Goal: Task Accomplishment & Management: Use online tool/utility

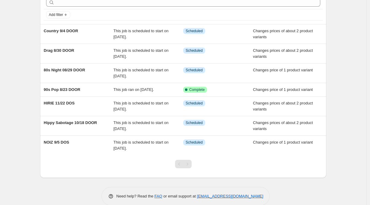
scroll to position [30, 0]
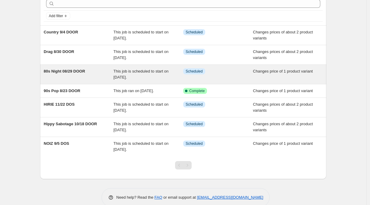
click at [69, 70] on span "80s Night 08/29 DOOR" at bounding box center [64, 71] width 41 height 5
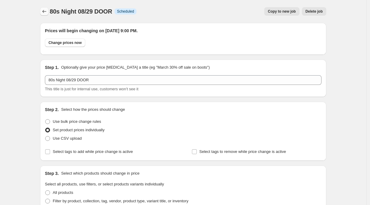
click at [45, 11] on icon "Price change jobs" at bounding box center [44, 11] width 6 height 6
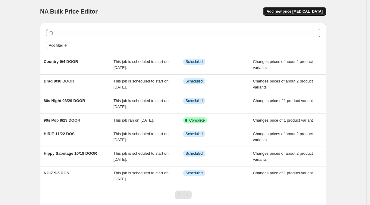
click at [311, 9] on button "Add new price [MEDICAL_DATA]" at bounding box center [294, 11] width 63 height 8
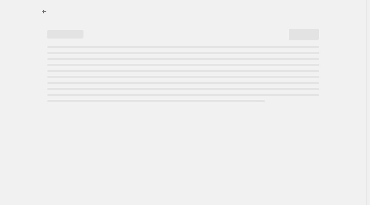
select select "percentage"
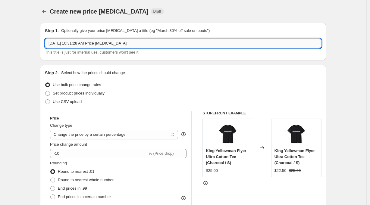
click at [76, 44] on input "Aug 26, 2025 at 10:31:28 AM Price change job" at bounding box center [183, 44] width 277 height 10
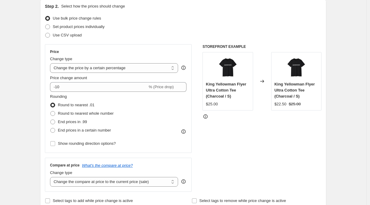
scroll to position [53, 0]
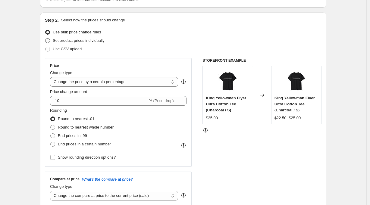
type input "Electro House 9/20 DOS"
click at [50, 40] on span at bounding box center [47, 40] width 5 height 5
click at [45, 39] on input "Set product prices individually" at bounding box center [45, 38] width 0 height 0
radio input "true"
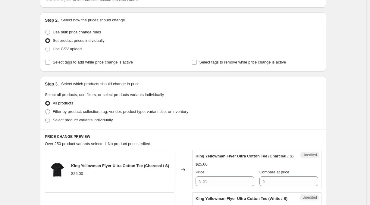
click at [48, 120] on span at bounding box center [47, 120] width 5 height 5
click at [45, 118] on input "Select product variants individually" at bounding box center [45, 118] width 0 height 0
radio input "true"
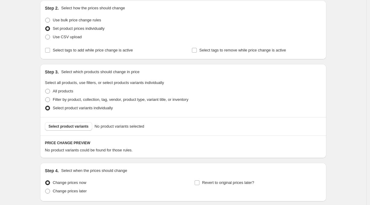
scroll to position [96, 0]
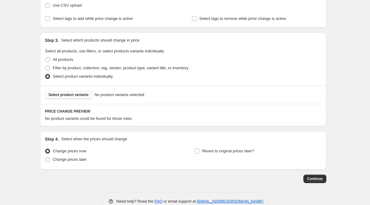
click at [79, 93] on span "Select product variants" at bounding box center [69, 94] width 40 height 5
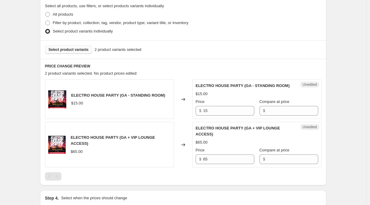
scroll to position [152, 0]
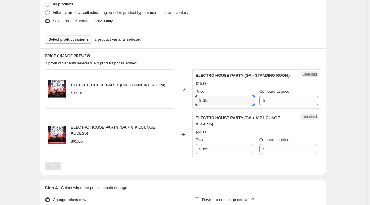
drag, startPoint x: 212, startPoint y: 100, endPoint x: 189, endPoint y: 99, distance: 22.9
click at [189, 99] on div "ELECTRO HOUSE PARTY (GA - STANDING ROOM) $15.00 Changed to Unedited ELECTRO HOU…" at bounding box center [183, 88] width 277 height 39
type input "20"
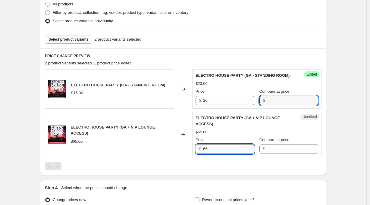
click at [217, 151] on input "65" at bounding box center [228, 149] width 51 height 10
drag, startPoint x: 211, startPoint y: 150, endPoint x: 185, endPoint y: 150, distance: 25.6
click at [185, 150] on div "ELECTRO HOUSE PARTY (GA + VIP LOUNGE ACCESS) $65.00 Changed to Unedited ELECTRO…" at bounding box center [183, 134] width 277 height 45
type input "70"
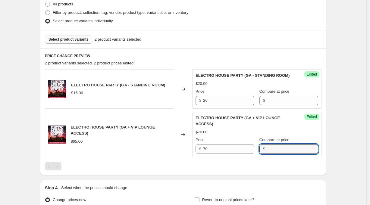
click at [366, 155] on div "Create new price change job. This page is ready Create new price change job Dra…" at bounding box center [183, 58] width 366 height 421
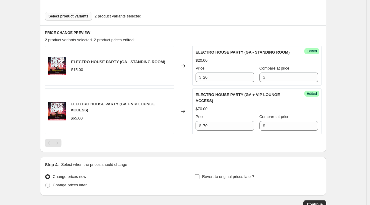
scroll to position [190, 0]
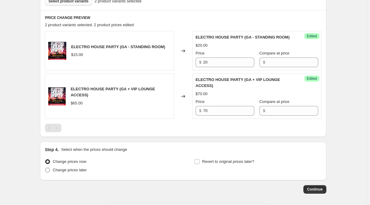
click at [49, 171] on span at bounding box center [47, 170] width 5 height 5
click at [45, 168] on input "Change prices later" at bounding box center [45, 168] width 0 height 0
radio input "true"
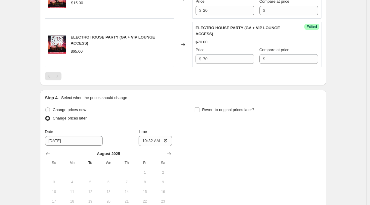
scroll to position [294, 0]
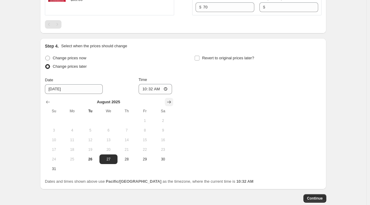
click at [170, 103] on icon "Show next month, September 2025" at bounding box center [169, 102] width 4 height 3
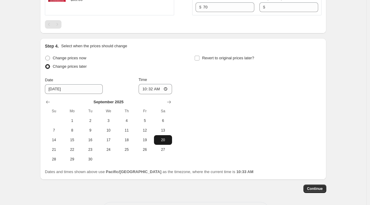
click at [168, 139] on span "20" at bounding box center [162, 140] width 13 height 5
type input "9/20/2025"
click at [153, 90] on input "10:32" at bounding box center [156, 89] width 34 height 10
click at [158, 90] on input "00:32" at bounding box center [156, 89] width 34 height 10
type input "00:00"
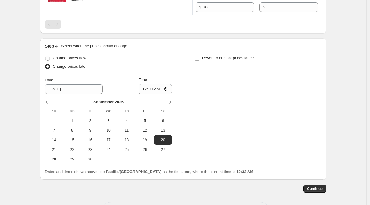
click at [212, 100] on div "Change prices now Change prices later Date 9/20/2025 Time 00:00 September 2025 …" at bounding box center [183, 109] width 277 height 110
click at [315, 188] on span "Continue" at bounding box center [315, 188] width 16 height 5
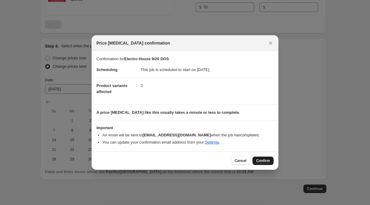
click at [262, 158] on button "Confirm" at bounding box center [262, 161] width 21 height 8
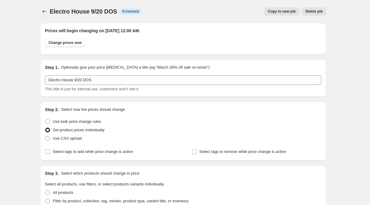
click at [284, 11] on span "Copy to new job" at bounding box center [282, 11] width 28 height 5
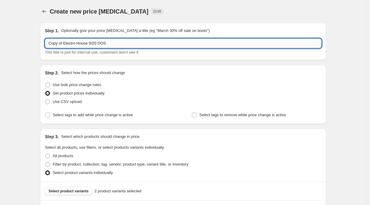
click at [117, 42] on input "Copy of Electro House 9/20 DOS" at bounding box center [183, 44] width 277 height 10
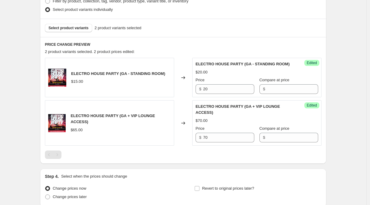
scroll to position [175, 0]
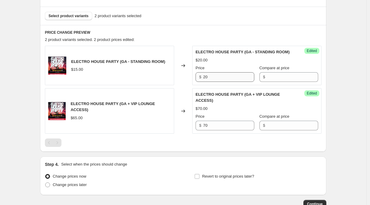
type input "Copy of Electro House 9/20 Door"
click at [217, 77] on input "20" at bounding box center [228, 77] width 51 height 10
type input "25"
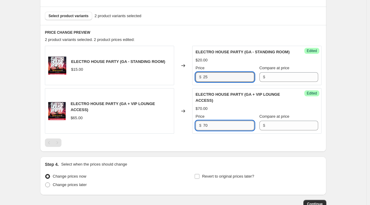
click at [215, 127] on input "70" at bounding box center [228, 126] width 51 height 10
type input "75"
click at [348, 134] on div "Create new price change job. This page is ready Create new price change job Dra…" at bounding box center [183, 35] width 366 height 421
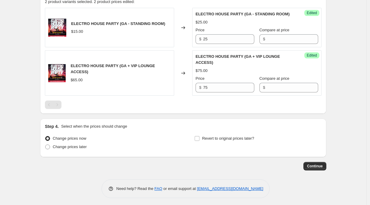
scroll to position [215, 0]
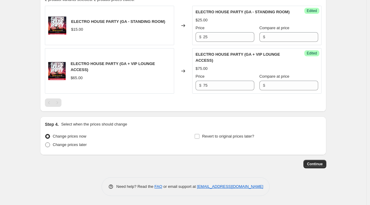
click at [73, 146] on span "Change prices later" at bounding box center [70, 145] width 34 height 5
click at [45, 143] on input "Change prices later" at bounding box center [45, 143] width 0 height 0
radio input "true"
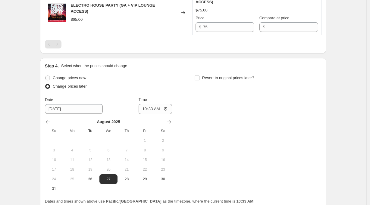
scroll to position [329, 0]
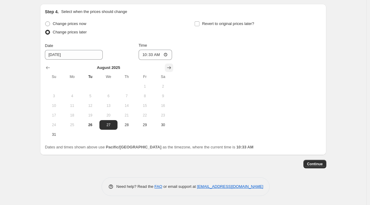
click at [171, 66] on icon "Show next month, September 2025" at bounding box center [169, 68] width 6 height 6
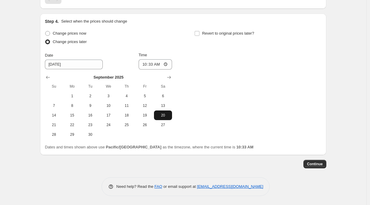
click at [164, 114] on span "20" at bounding box center [162, 115] width 13 height 5
type input "9/20/2025"
click at [153, 66] on input "10:33" at bounding box center [156, 64] width 34 height 10
type input "20:00"
click at [320, 121] on div "Change prices now Change prices later Date 9/20/2025 Time 20:00 September 2025 …" at bounding box center [183, 84] width 277 height 110
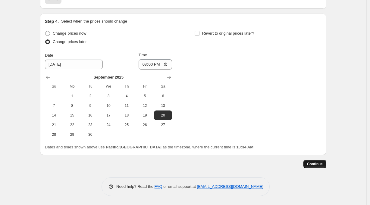
click at [317, 164] on span "Continue" at bounding box center [315, 164] width 16 height 5
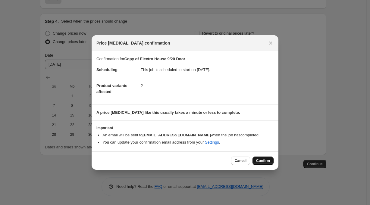
click at [263, 160] on span "Confirm" at bounding box center [263, 160] width 14 height 5
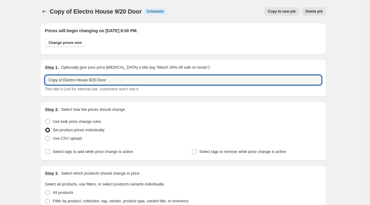
drag, startPoint x: 66, startPoint y: 80, endPoint x: 41, endPoint y: 78, distance: 25.2
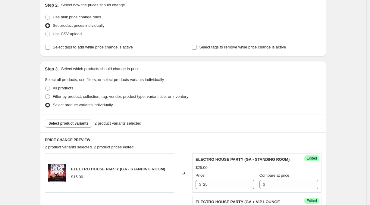
scroll to position [356, 0]
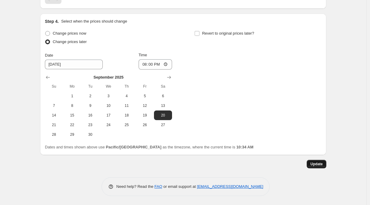
type input "Electro House 9/20 Door"
click at [318, 163] on span "Update" at bounding box center [316, 164] width 12 height 5
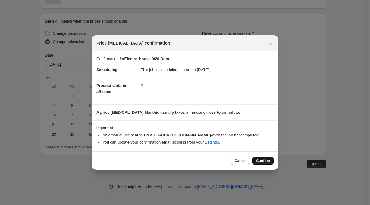
click at [264, 161] on span "Confirm" at bounding box center [263, 160] width 14 height 5
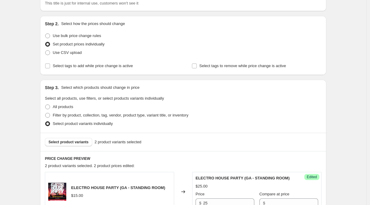
scroll to position [0, 0]
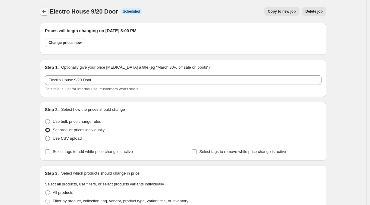
click at [45, 10] on icon "Price change jobs" at bounding box center [44, 11] width 6 height 6
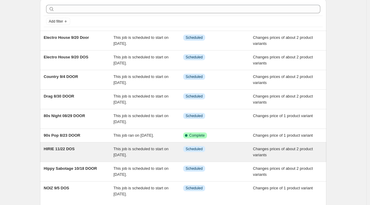
scroll to position [50, 0]
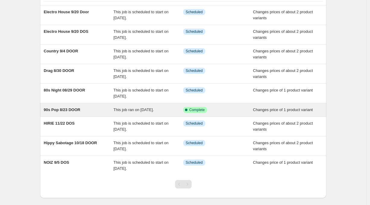
click at [270, 111] on span "Changes price of 1 product variant" at bounding box center [283, 110] width 60 height 5
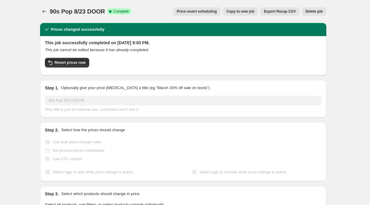
click at [315, 7] on div "90s Pop 8/23 DOOR. This page is ready 90s Pop 8/23 DOOR Success Complete Comple…" at bounding box center [183, 11] width 286 height 23
click at [316, 10] on span "Delete job" at bounding box center [314, 11] width 17 height 5
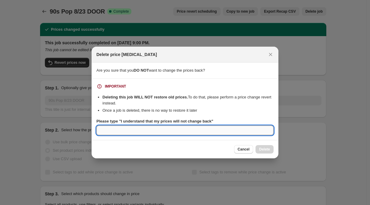
click at [176, 133] on input "Please type "I understand that my prices will not change back"" at bounding box center [184, 131] width 177 height 10
type input "I understand that my prices will not change back"
click at [265, 148] on span "Delete" at bounding box center [264, 149] width 11 height 5
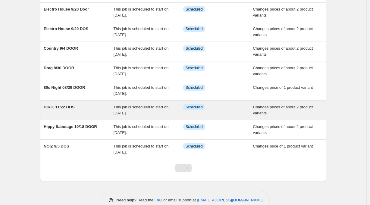
scroll to position [35, 0]
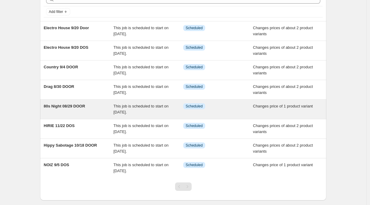
scroll to position [52, 0]
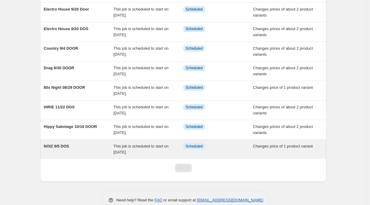
click at [144, 145] on span "This job is scheduled to start on [DATE]." at bounding box center [141, 149] width 55 height 11
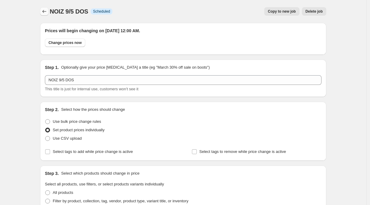
click at [46, 11] on icon "Price change jobs" at bounding box center [44, 11] width 6 height 6
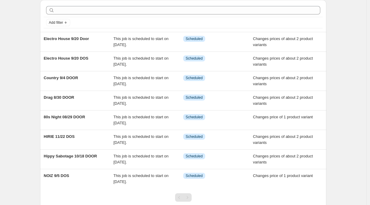
scroll to position [22, 0]
